Goal: Transaction & Acquisition: Purchase product/service

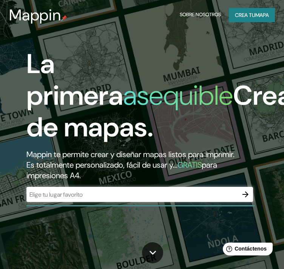
click at [192, 194] on input "text" at bounding box center [131, 194] width 211 height 9
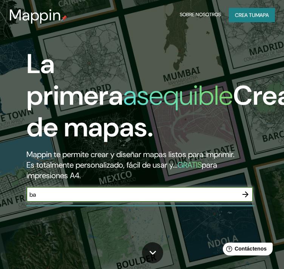
type input "b"
click at [43, 195] on input "valparaiso" at bounding box center [131, 194] width 211 height 9
type input "[GEOGRAPHIC_DATA]"
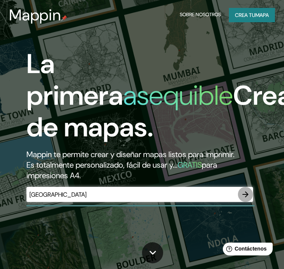
click at [244, 194] on icon "button" at bounding box center [245, 194] width 9 height 9
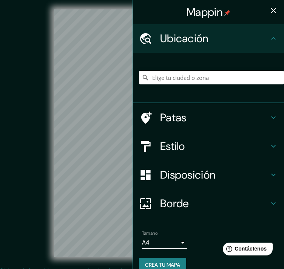
click at [269, 11] on icon "button" at bounding box center [273, 10] width 9 height 9
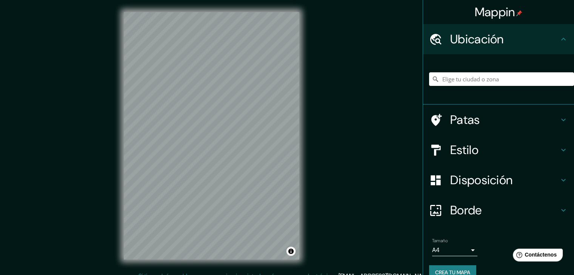
click at [289, 115] on h4 "Patas" at bounding box center [504, 119] width 109 height 15
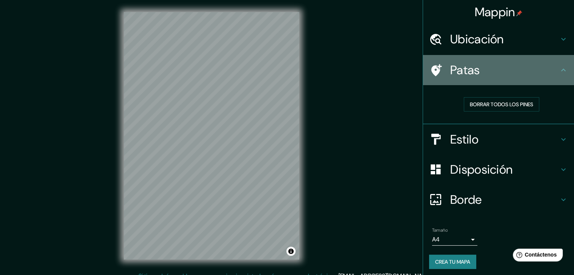
click at [289, 71] on h4 "Patas" at bounding box center [504, 70] width 109 height 15
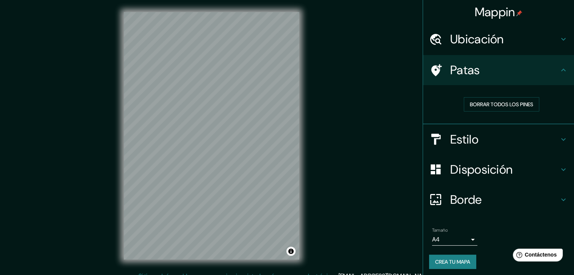
click at [289, 132] on h4 "Estilo" at bounding box center [504, 139] width 109 height 15
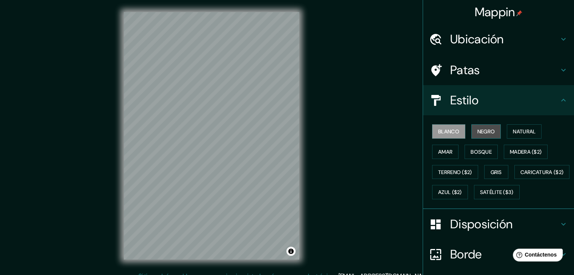
click at [289, 134] on font "Negro" at bounding box center [486, 131] width 18 height 7
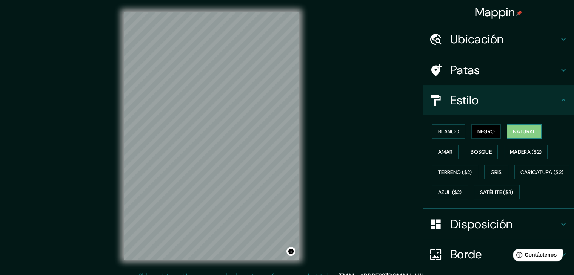
click at [289, 133] on font "Natural" at bounding box center [524, 131] width 23 height 7
click at [289, 149] on button "Bosque" at bounding box center [480, 152] width 33 height 14
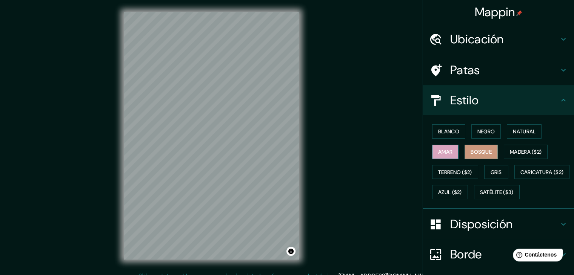
click at [289, 152] on font "Amar" at bounding box center [445, 152] width 14 height 7
click at [289, 175] on font "Terreno ($2)" at bounding box center [455, 172] width 34 height 10
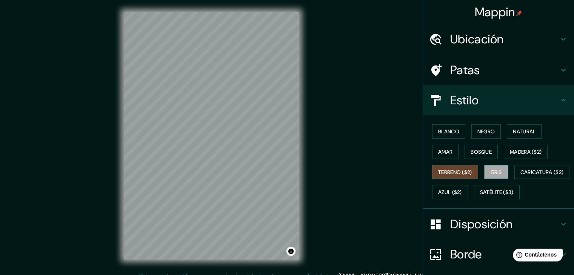
click at [289, 171] on font "Gris" at bounding box center [495, 172] width 11 height 7
click at [289, 129] on font "Blanco" at bounding box center [448, 131] width 21 height 7
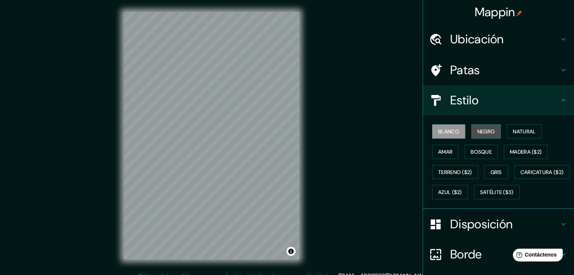
click at [289, 134] on font "Negro" at bounding box center [486, 131] width 18 height 7
click at [289, 133] on font "Blanco" at bounding box center [448, 131] width 21 height 7
click at [289, 97] on h4 "Estilo" at bounding box center [504, 100] width 109 height 15
click at [289, 108] on div "Estilo" at bounding box center [498, 100] width 151 height 30
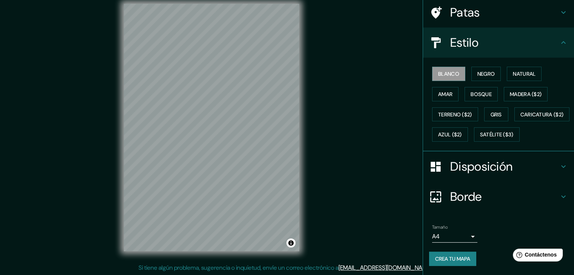
scroll to position [9, 0]
click at [289, 163] on h4 "Disposición" at bounding box center [504, 166] width 109 height 15
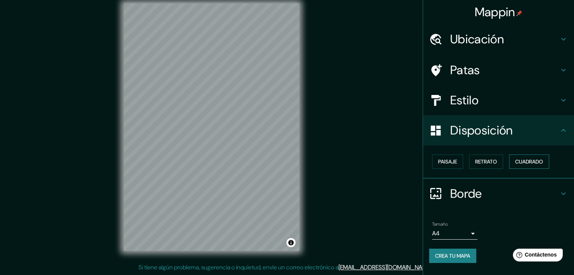
scroll to position [0, 0]
click at [289, 162] on font "Paisaje" at bounding box center [447, 161] width 19 height 7
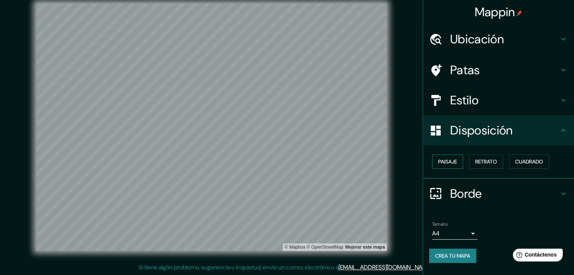
click at [289, 162] on font "Paisaje" at bounding box center [447, 161] width 19 height 7
click at [289, 160] on font "Retrato" at bounding box center [486, 161] width 22 height 7
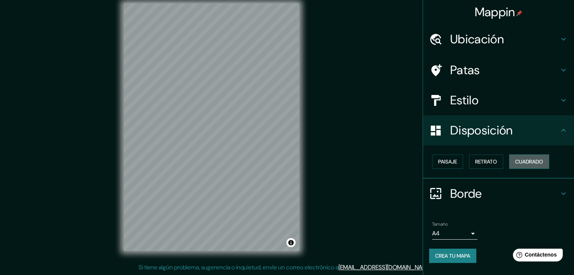
click at [289, 163] on button "Cuadrado" at bounding box center [529, 162] width 40 height 14
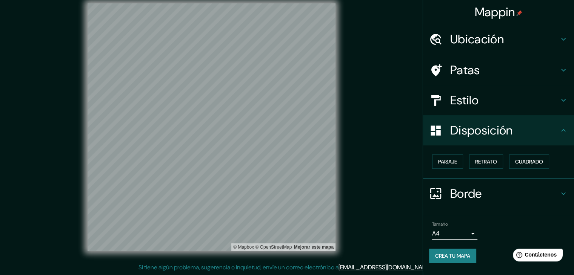
click at [289, 193] on h4 "Borde" at bounding box center [504, 193] width 109 height 15
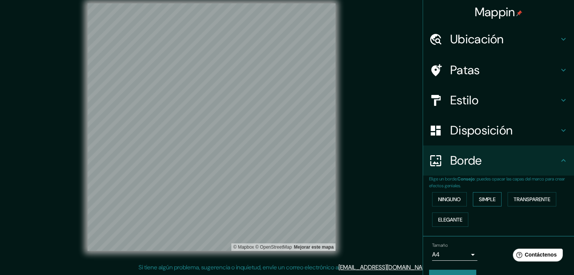
click at [289, 195] on font "Simple" at bounding box center [487, 200] width 17 height 10
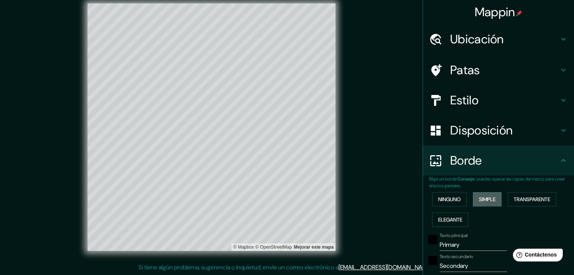
click at [289, 200] on button "Simple" at bounding box center [487, 199] width 29 height 14
type input "263"
type input "53"
click at [289, 200] on font "Ninguno" at bounding box center [449, 199] width 23 height 7
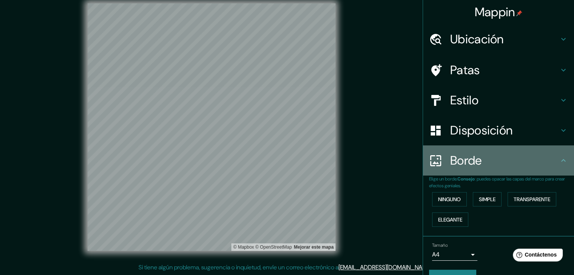
click at [289, 169] on div "Borde" at bounding box center [498, 161] width 151 height 30
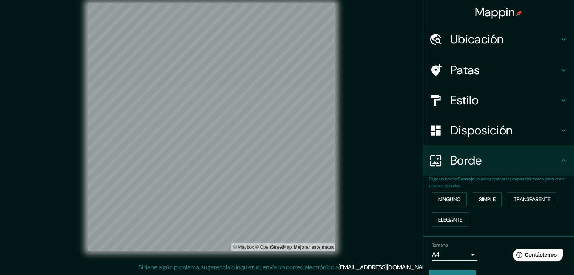
click at [289, 162] on icon at bounding box center [563, 160] width 9 height 9
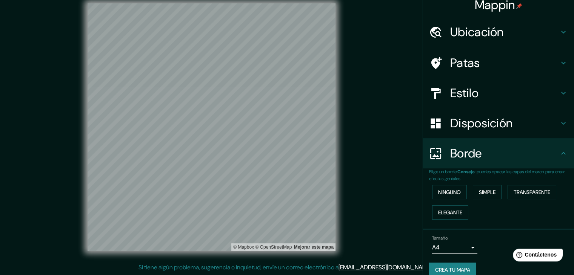
scroll to position [17, 0]
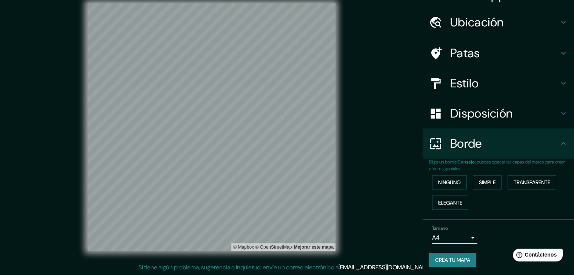
click at [289, 260] on font "Crea tu mapa" at bounding box center [452, 260] width 35 height 7
